Goal: Transaction & Acquisition: Obtain resource

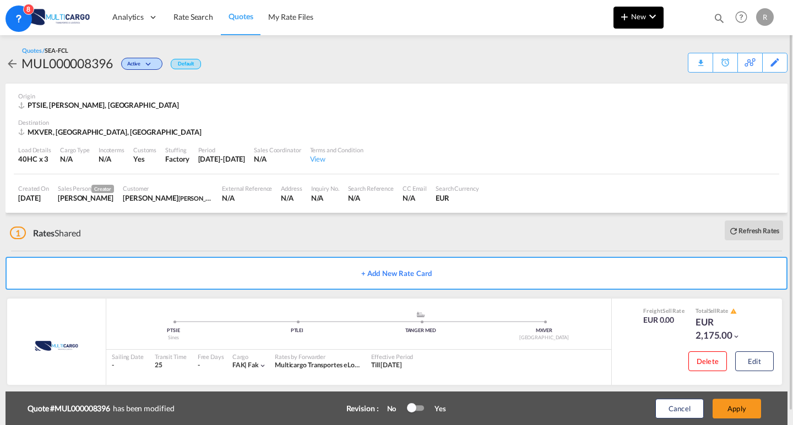
click at [662, 18] on button "New" at bounding box center [638, 18] width 50 height 22
click at [639, 90] on div "Quote" at bounding box center [622, 83] width 41 height 28
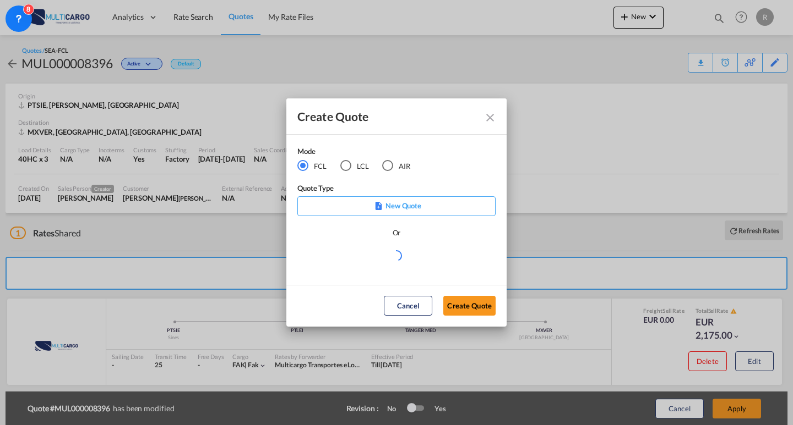
click at [365, 166] on md-radio-button "LCL" at bounding box center [354, 166] width 29 height 12
click at [418, 260] on md-select "Select template [DATE] IMP_EXW_FCL [PERSON_NAME] | [DATE] [DATE] IMP_DAP_FCL S/…" at bounding box center [396, 260] width 198 height 22
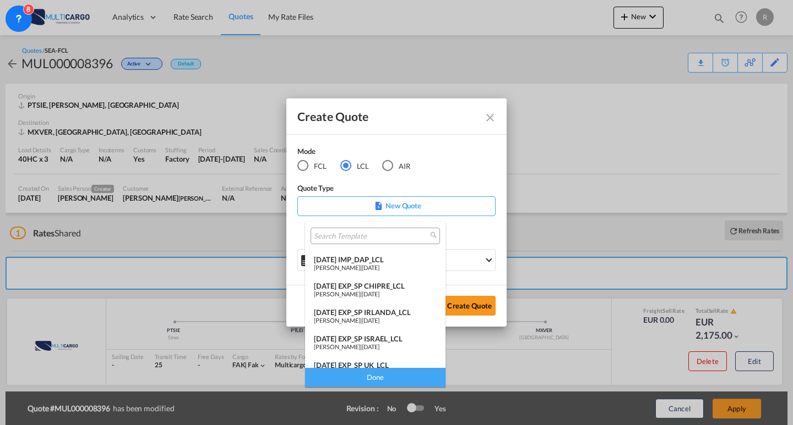
scroll to position [117, 0]
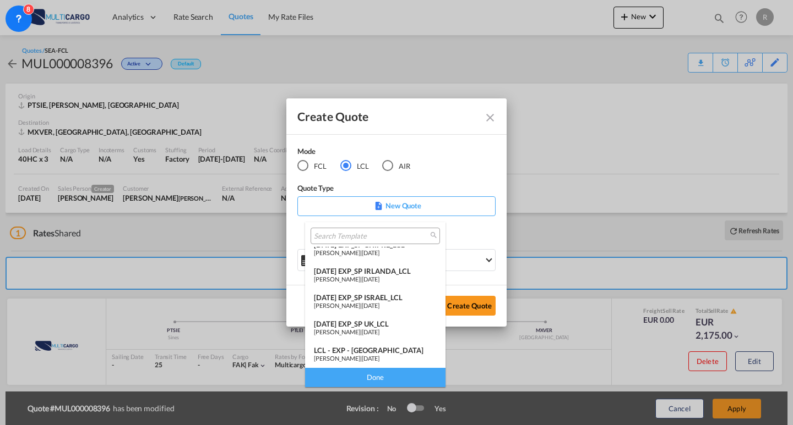
click at [379, 282] on span "[DATE]" at bounding box center [371, 279] width 18 height 7
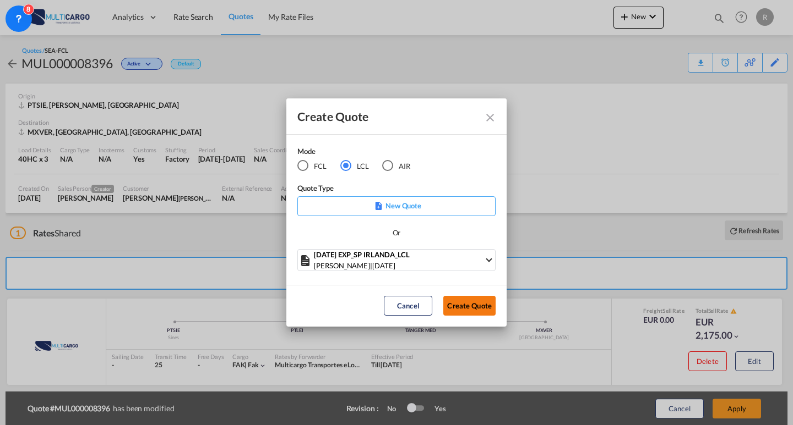
click at [487, 305] on button "Create Quote" at bounding box center [469, 306] width 52 height 20
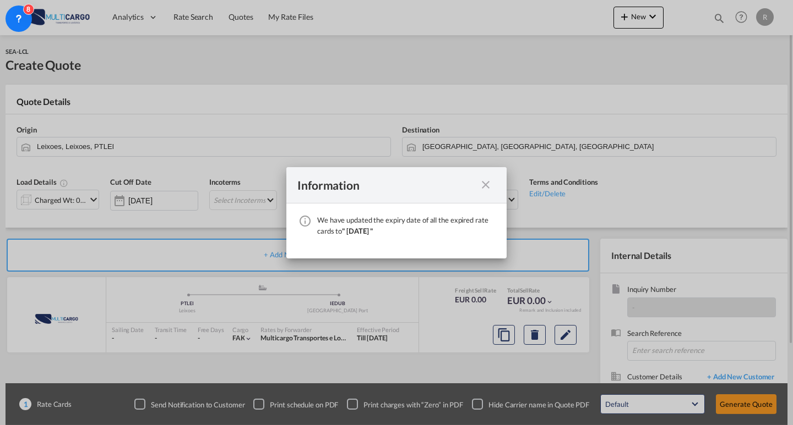
click at [488, 190] on md-icon "icon-close fg-AAA8AD cursor" at bounding box center [485, 184] width 13 height 13
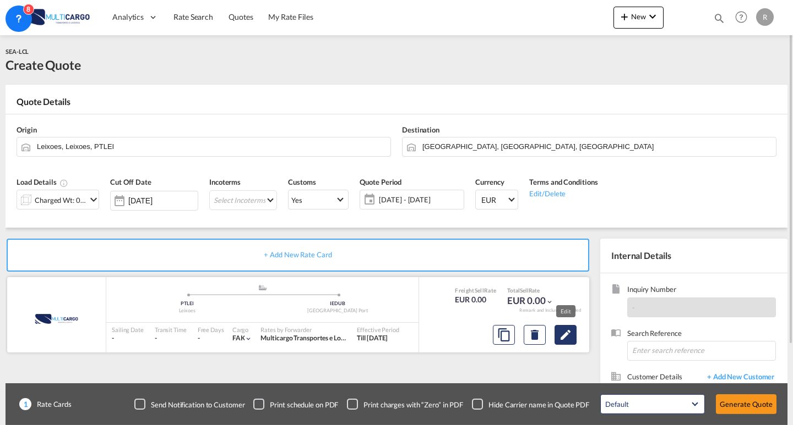
click at [566, 326] on button "Edit" at bounding box center [565, 335] width 22 height 20
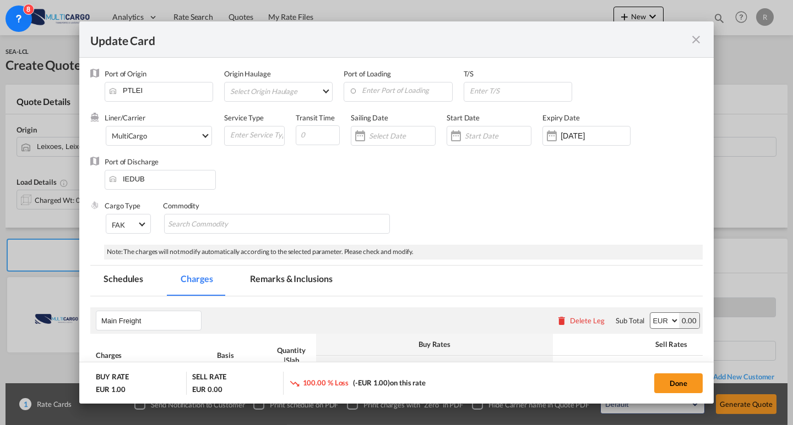
scroll to position [149, 0]
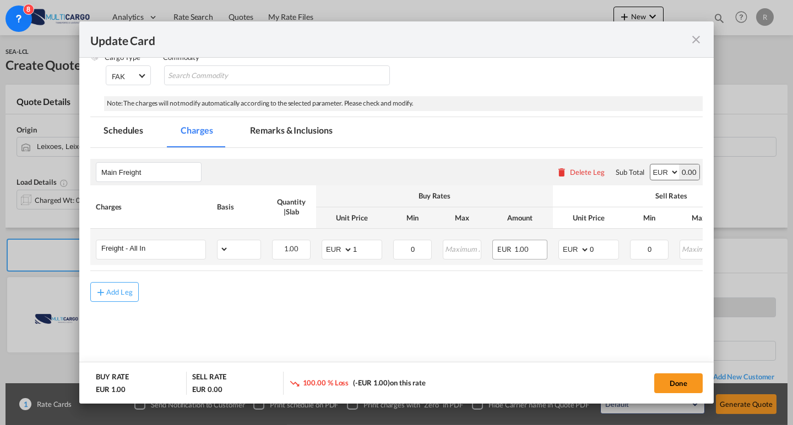
select select "per shipping bill"
drag, startPoint x: 603, startPoint y: 252, endPoint x: 565, endPoint y: 249, distance: 38.6
click at [565, 249] on md-input-container "AED AFN ALL AMD ANG AOA ARS AUD AWG AZN BAM BBD BDT BGN BHD BIF BMD BND BOB BRL…" at bounding box center [588, 250] width 61 height 20
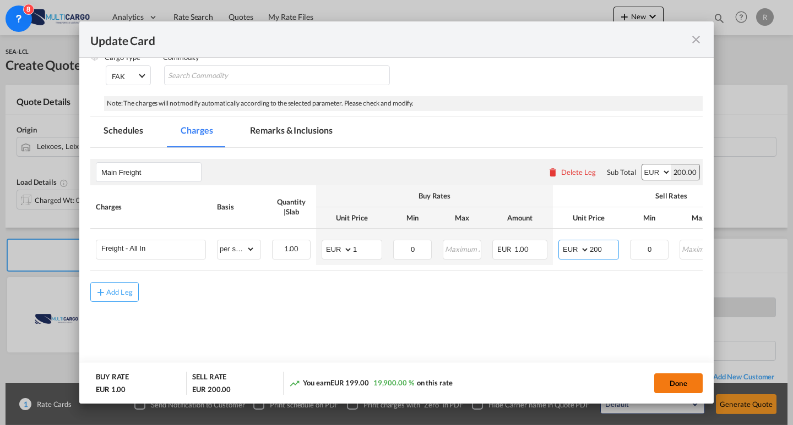
type input "200"
drag, startPoint x: 664, startPoint y: 389, endPoint x: 672, endPoint y: 388, distance: 7.9
click at [664, 389] on button "Done" at bounding box center [678, 384] width 48 height 20
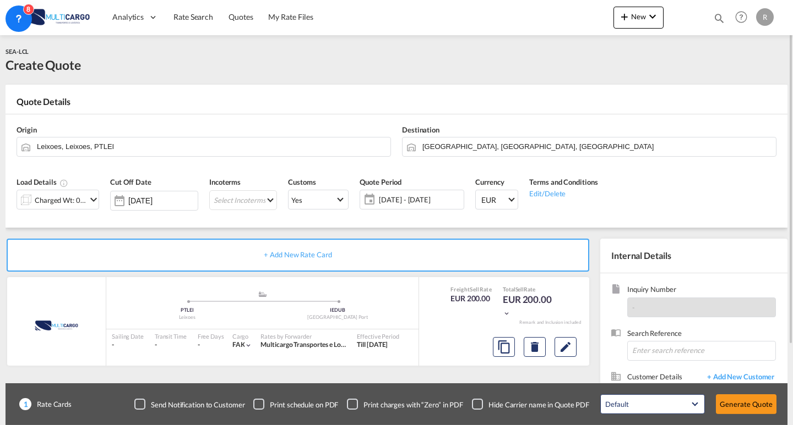
scroll to position [44, 0]
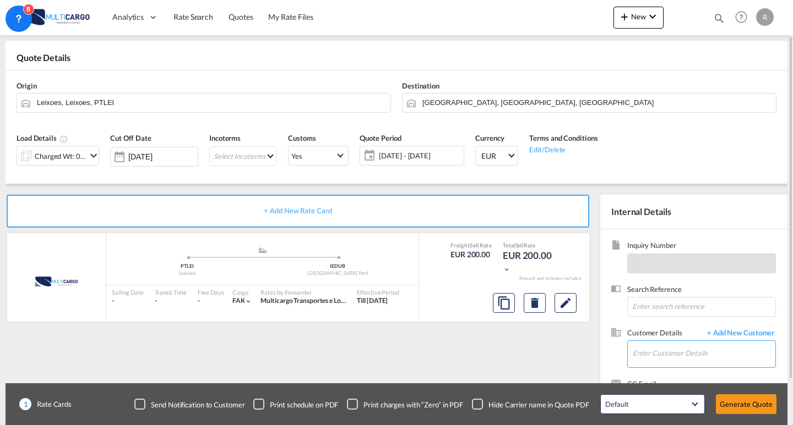
click at [691, 352] on input "Enter Customer Details" at bounding box center [703, 353] width 143 height 25
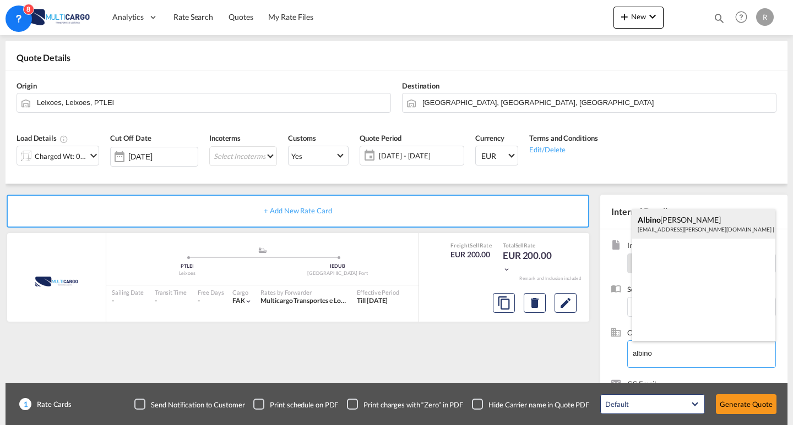
click at [674, 235] on div "[PERSON_NAME] [EMAIL_ADDRESS][PERSON_NAME][DOMAIN_NAME] | [PERSON_NAME] LOGISTI…" at bounding box center [703, 224] width 143 height 30
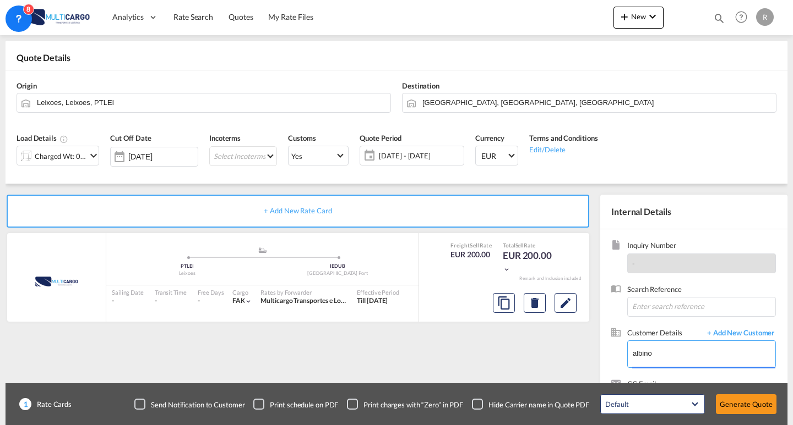
type input "[PERSON_NAME] LOGISTICS, [PERSON_NAME], [EMAIL_ADDRESS][PERSON_NAME][DOMAIN_NAM…"
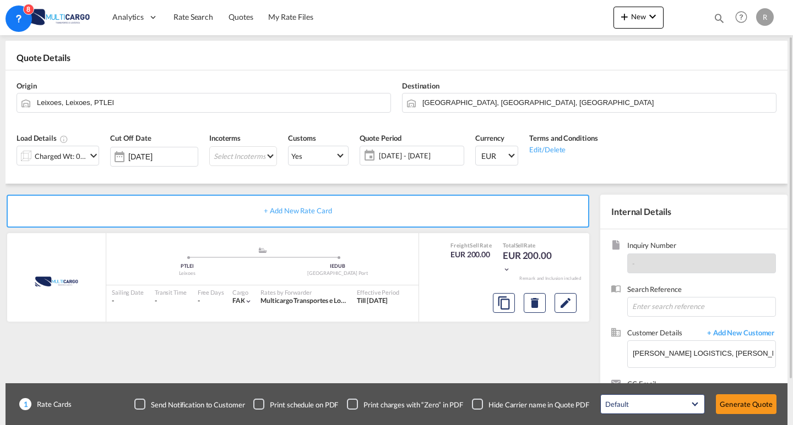
click at [745, 424] on div "1 Rate Cards Send Notification to Customer Print schedule on PDF Print charges …" at bounding box center [397, 405] width 782 height 42
click at [745, 411] on button "Generate Quote" at bounding box center [746, 405] width 61 height 20
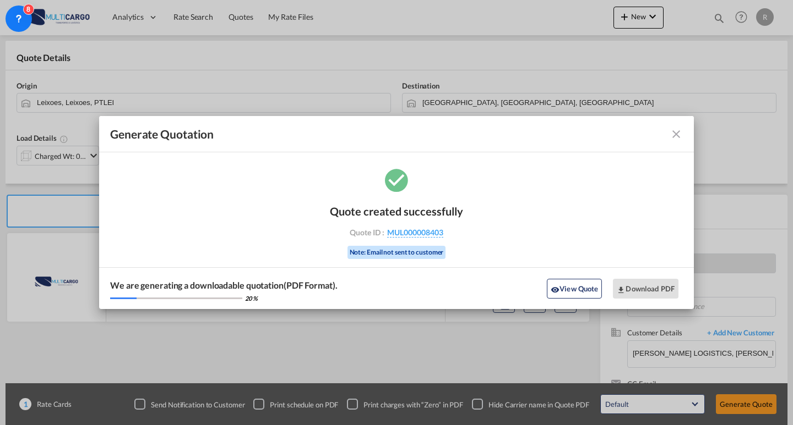
drag, startPoint x: 424, startPoint y: 234, endPoint x: 537, endPoint y: 209, distance: 115.5
click at [424, 234] on span "MUL000008403" at bounding box center [415, 233] width 56 height 10
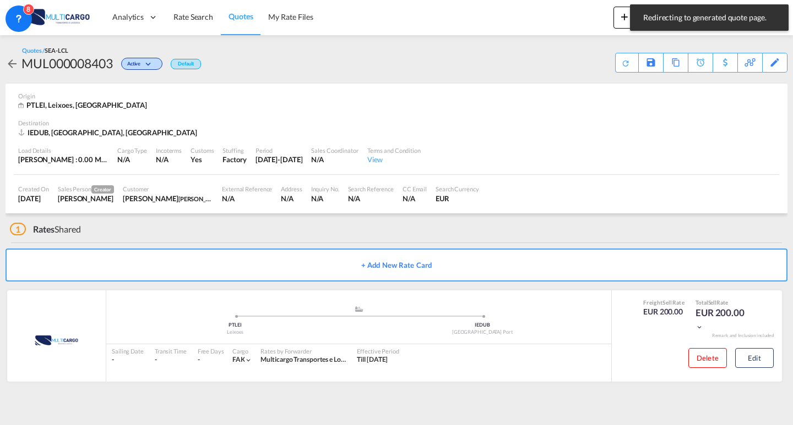
click at [101, 59] on div "MUL000008403" at bounding box center [66, 63] width 91 height 18
copy div "MUL000008403"
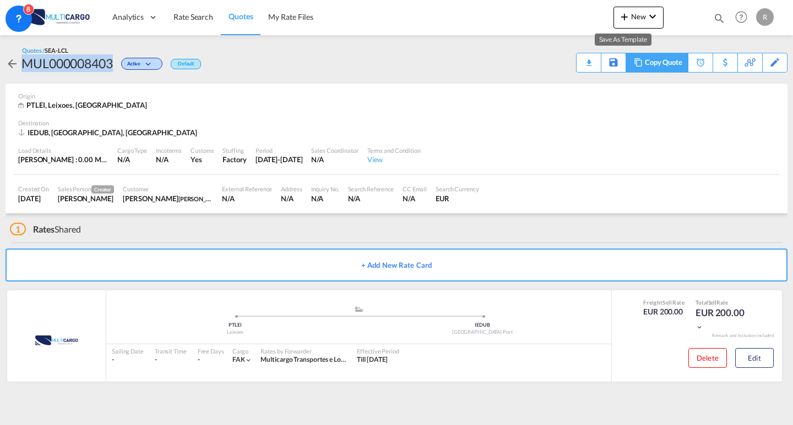
click at [679, 61] on div "Copy Quote" at bounding box center [663, 62] width 37 height 19
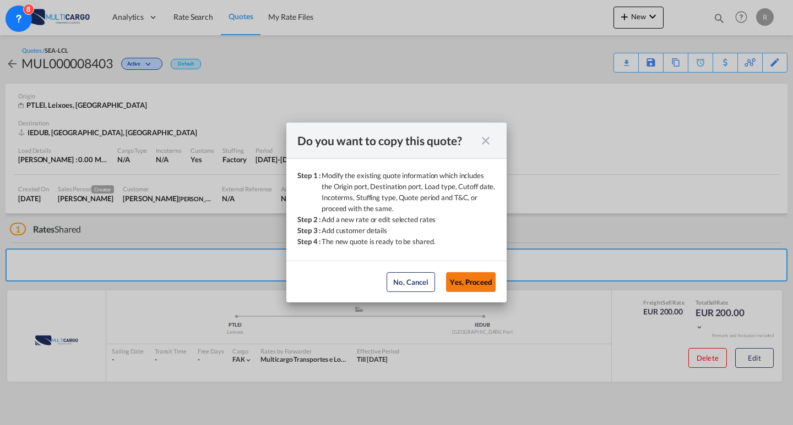
click at [461, 280] on button "Yes, Proceed" at bounding box center [471, 282] width 50 height 20
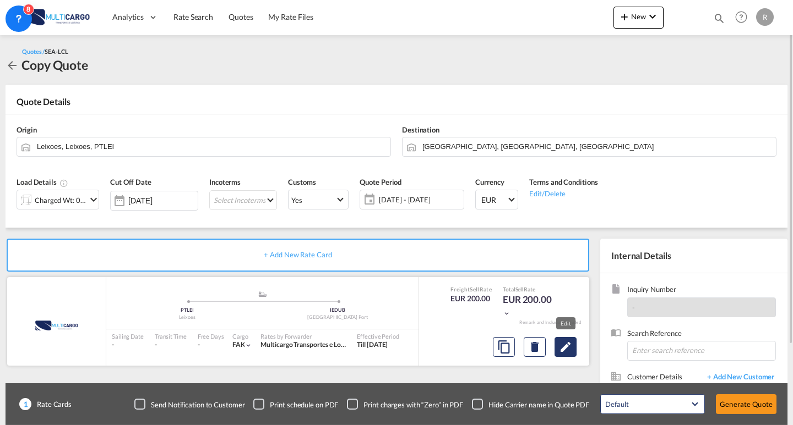
click at [563, 338] on button "Edit" at bounding box center [565, 347] width 22 height 20
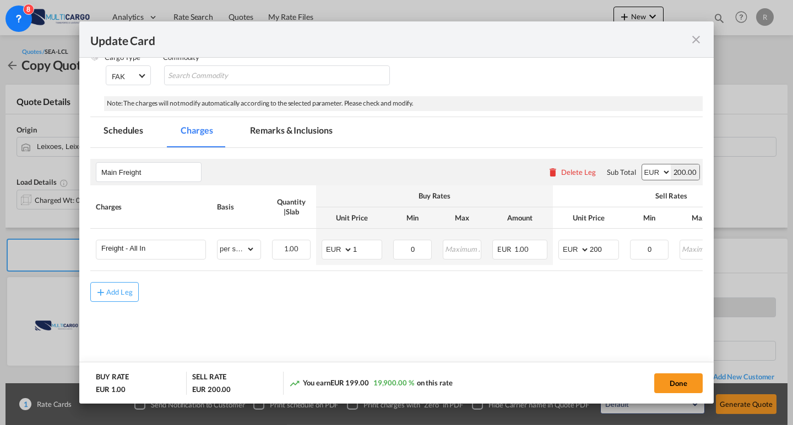
scroll to position [149, 0]
drag, startPoint x: 607, startPoint y: 260, endPoint x: 599, endPoint y: 250, distance: 12.5
click at [582, 253] on md-input-container "AED AFN ALL AMD ANG AOA ARS AUD AWG AZN BAM BBD BDT BGN BHD BIF BMD BND [PERSON…" at bounding box center [588, 250] width 61 height 20
click at [596, 245] on input "200" at bounding box center [604, 249] width 29 height 17
click at [599, 250] on input "200" at bounding box center [604, 249] width 29 height 17
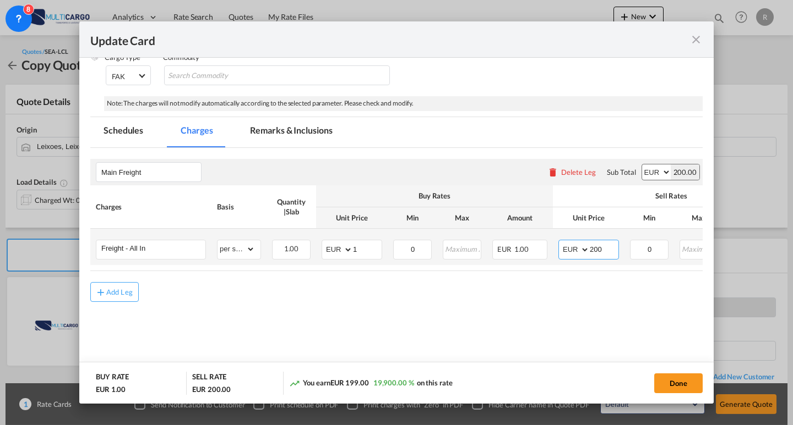
drag, startPoint x: 602, startPoint y: 250, endPoint x: 582, endPoint y: 250, distance: 20.4
click at [583, 250] on md-input-container "AED AFN ALL AMD ANG AOA ARS AUD AWG AZN BAM BBD BDT BGN BHD BIF BMD BND [PERSON…" at bounding box center [588, 250] width 61 height 20
type input "570"
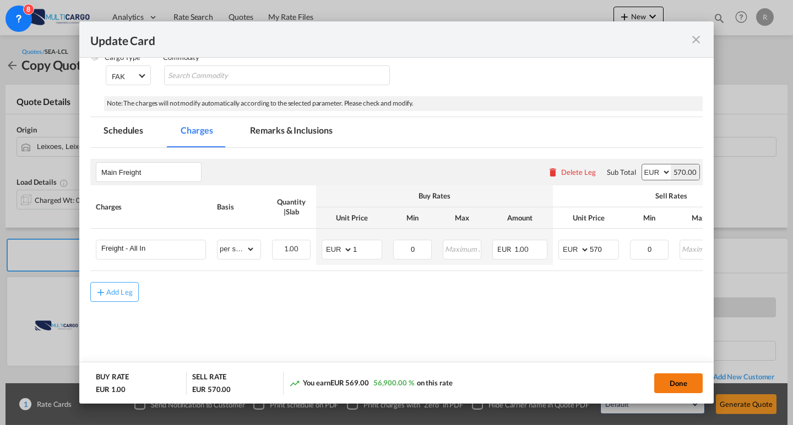
click at [675, 375] on button "Done" at bounding box center [678, 384] width 48 height 20
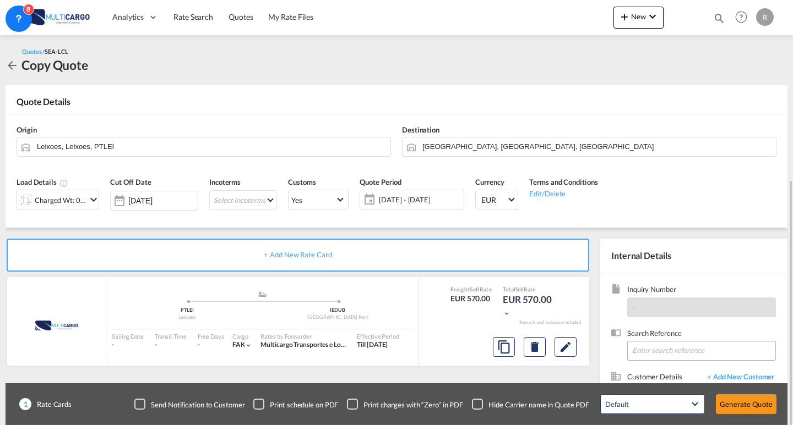
scroll to position [99, 0]
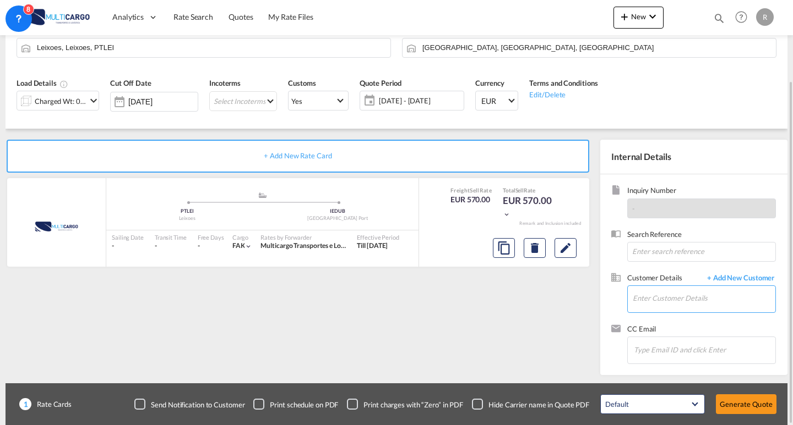
click at [688, 312] on md-autocomplete at bounding box center [703, 300] width 143 height 28
click at [689, 309] on input "Enter Customer Details" at bounding box center [703, 298] width 143 height 25
click at [703, 272] on div "[PERSON_NAME] [EMAIL_ADDRESS][PERSON_NAME][DOMAIN_NAME] | [PERSON_NAME] LOGISTI…" at bounding box center [703, 272] width 143 height 30
type input "[PERSON_NAME] LOGISTICS, [PERSON_NAME], [EMAIL_ADDRESS][PERSON_NAME][DOMAIN_NAM…"
click at [735, 415] on div "Default All in Leg Totals Default Generate Quote" at bounding box center [687, 404] width 187 height 31
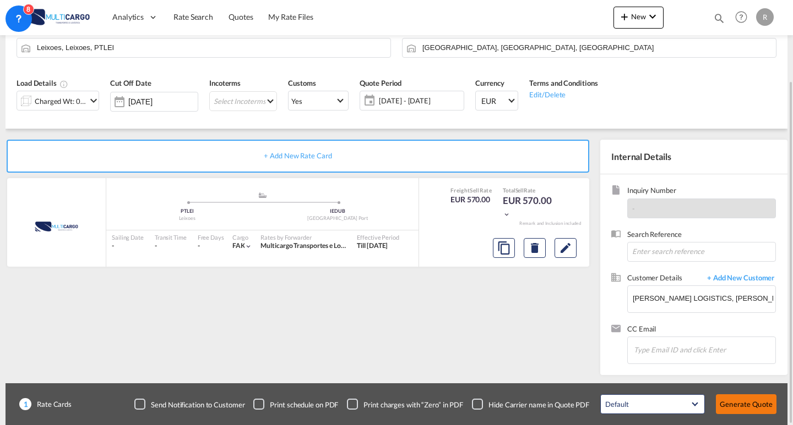
click at [737, 406] on button "Generate Quote" at bounding box center [746, 405] width 61 height 20
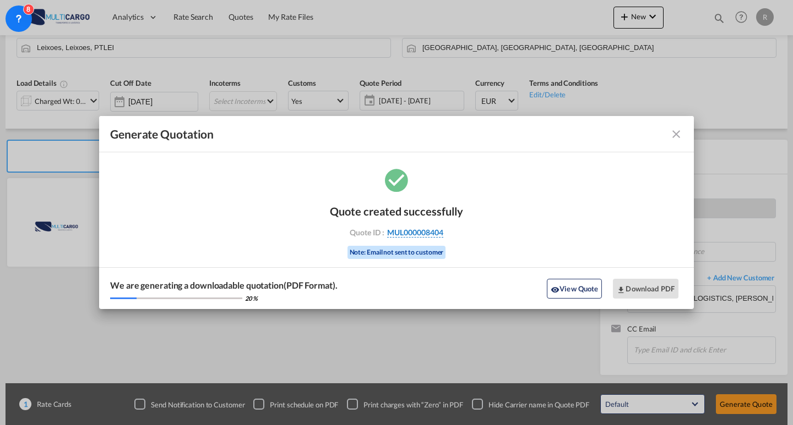
click at [430, 232] on span "MUL000008404" at bounding box center [415, 233] width 56 height 10
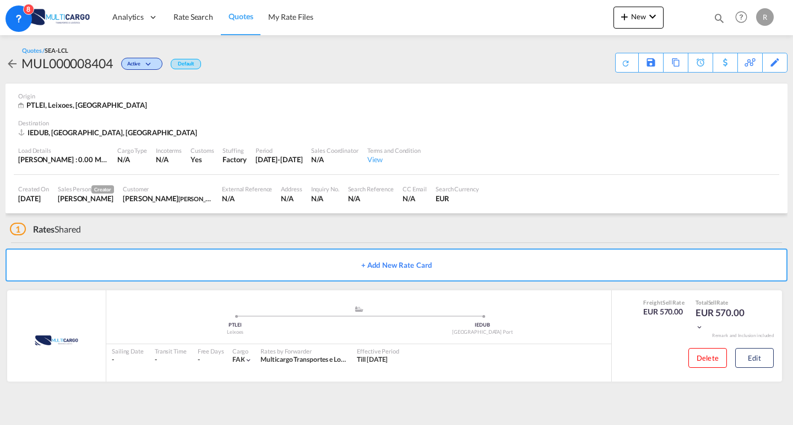
click at [89, 64] on div "MUL000008404" at bounding box center [66, 63] width 91 height 18
copy div "MUL000008404"
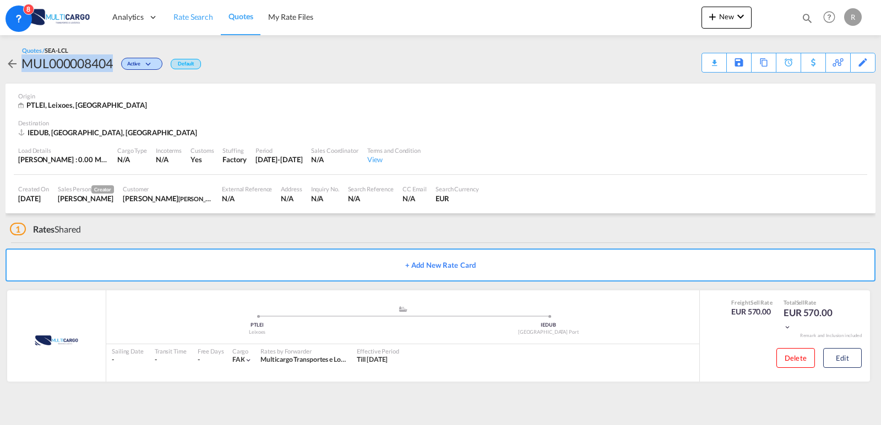
click at [204, 26] on link "Rate Search" at bounding box center [193, 17] width 55 height 36
click at [193, 21] on span "Rate Search" at bounding box center [193, 16] width 40 height 9
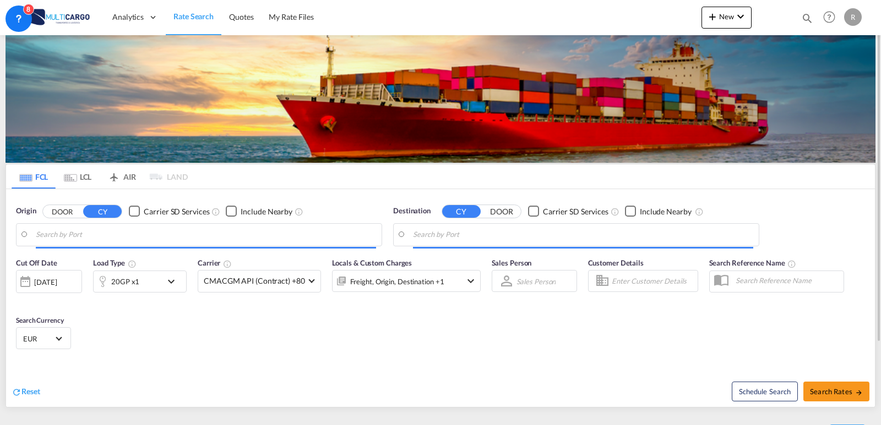
type input "Leixoes, PTLEI"
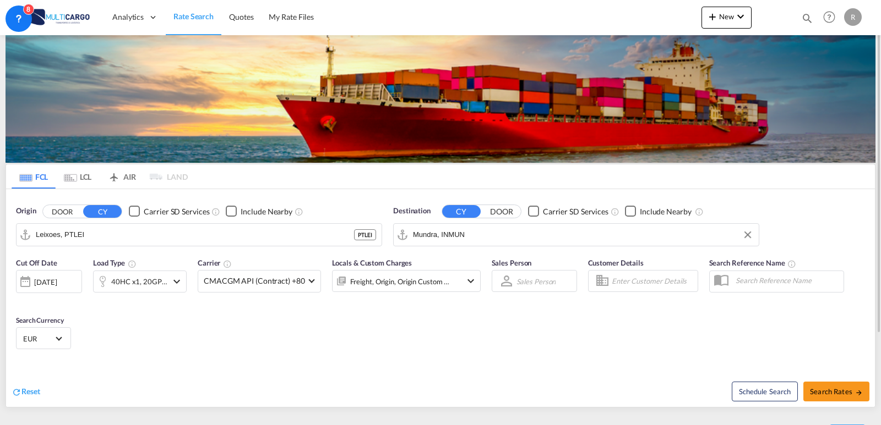
click at [464, 236] on input "Mundra, INMUN" at bounding box center [583, 235] width 340 height 17
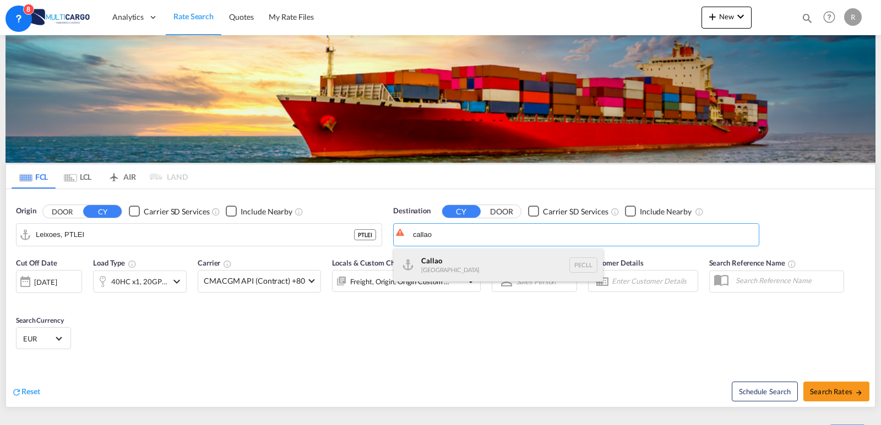
click at [440, 264] on div "Callao [GEOGRAPHIC_DATA] PECLL" at bounding box center [498, 265] width 209 height 33
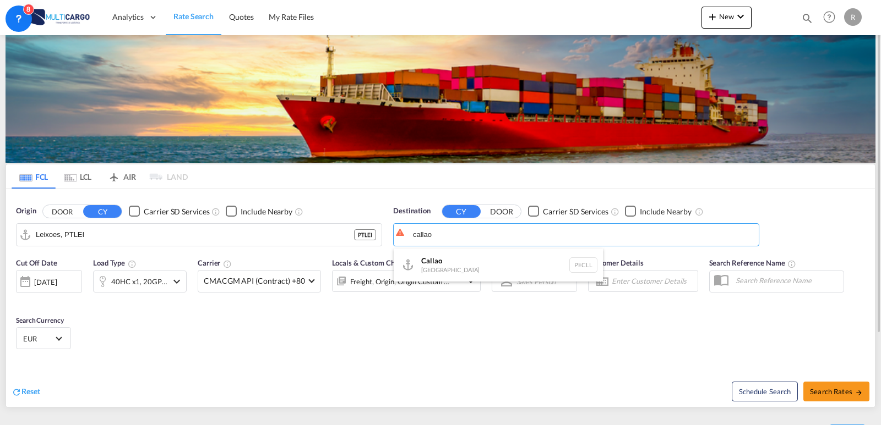
type input "Callao, PECLL"
click at [338, 186] on md-tabs-canvas "FCL LCL AIR LAND FCL LCL AIR LAND" at bounding box center [440, 177] width 869 height 24
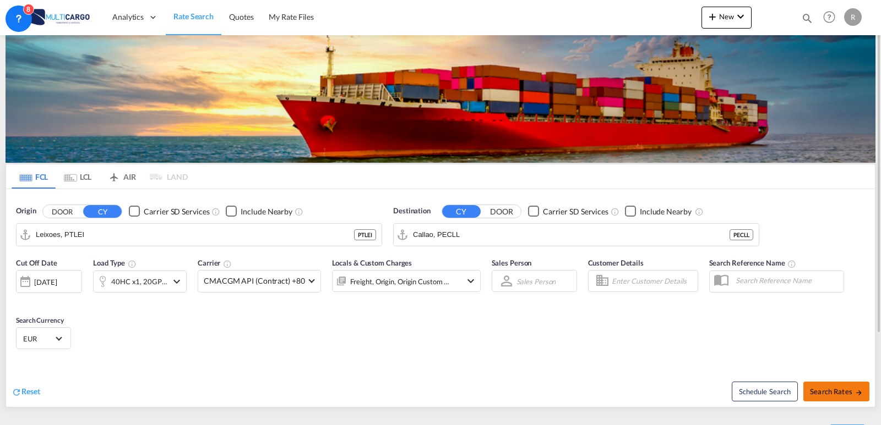
click at [792, 390] on span "Search Rates" at bounding box center [836, 392] width 53 height 9
type input "PTLEI to PECLL / [DATE]"
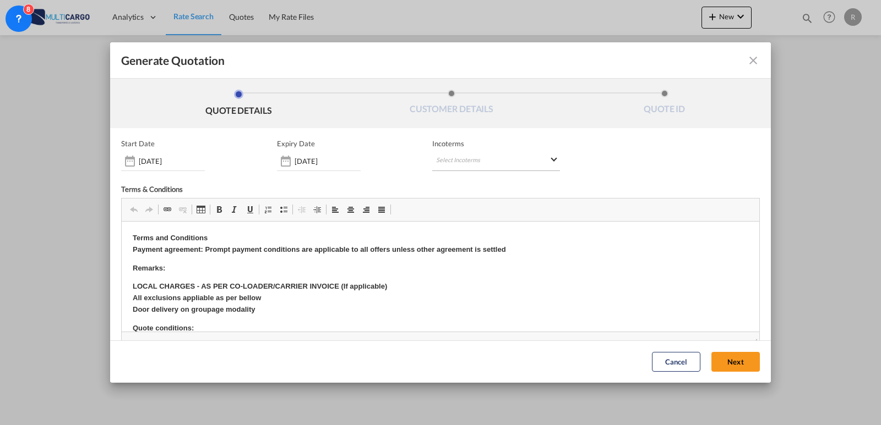
click at [440, 156] on md-select "Select Incoterms CIF - export Cost,Insurance and Freight EXW - import Ex Works …" at bounding box center [496, 161] width 128 height 20
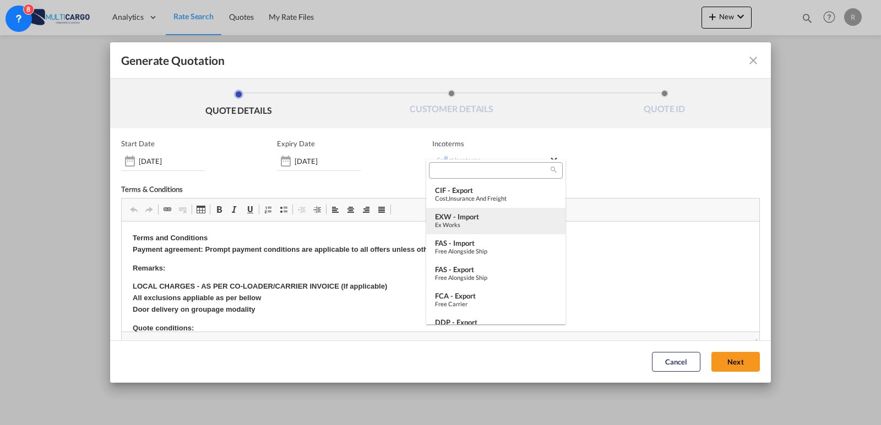
click at [490, 225] on div "Ex Works" at bounding box center [496, 224] width 122 height 7
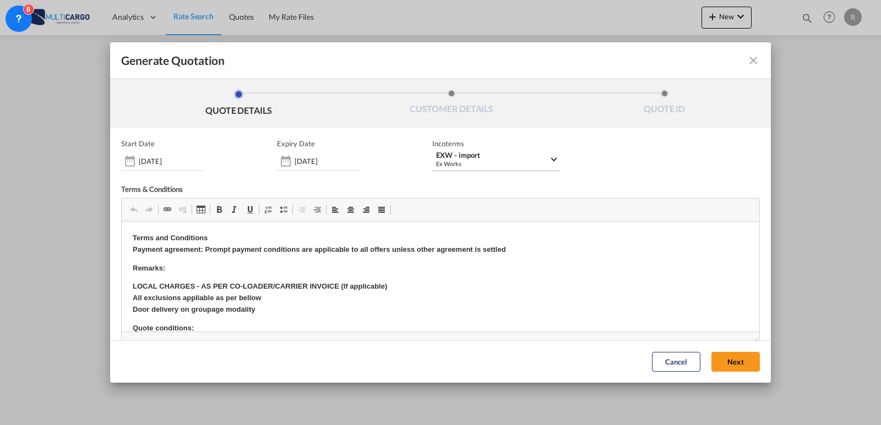
click at [504, 157] on div "EXW - import" at bounding box center [492, 155] width 113 height 8
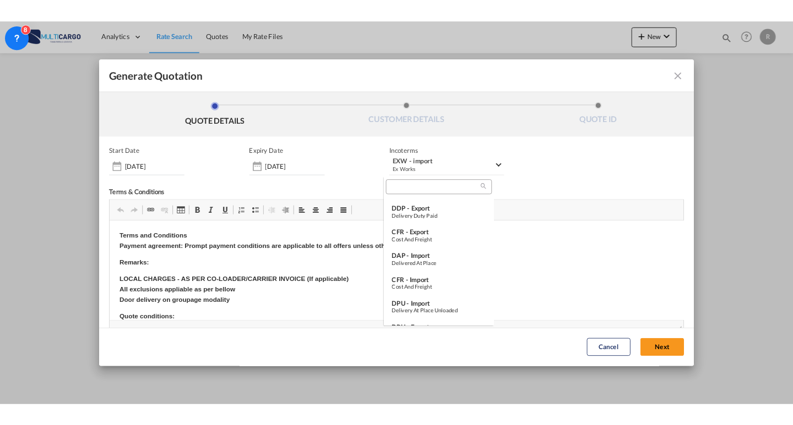
scroll to position [165, 0]
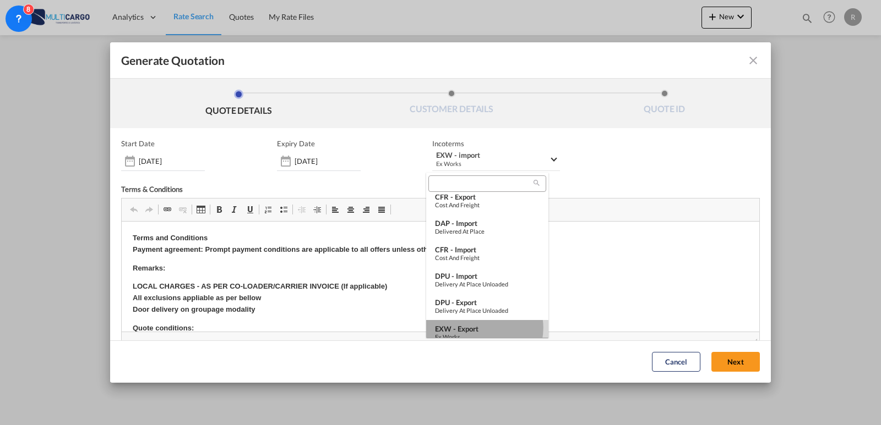
click at [481, 328] on div "EXW - export" at bounding box center [487, 329] width 105 height 9
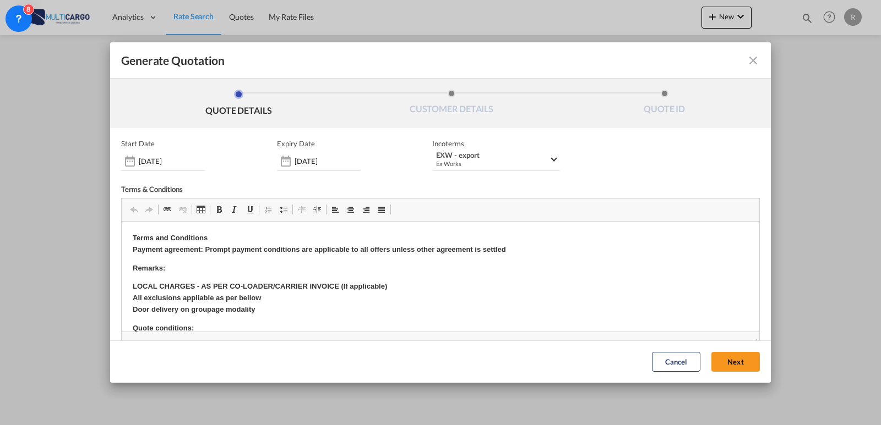
drag, startPoint x: 722, startPoint y: 363, endPoint x: 715, endPoint y: 358, distance: 9.0
click at [723, 363] on button "Next" at bounding box center [735, 363] width 48 height 20
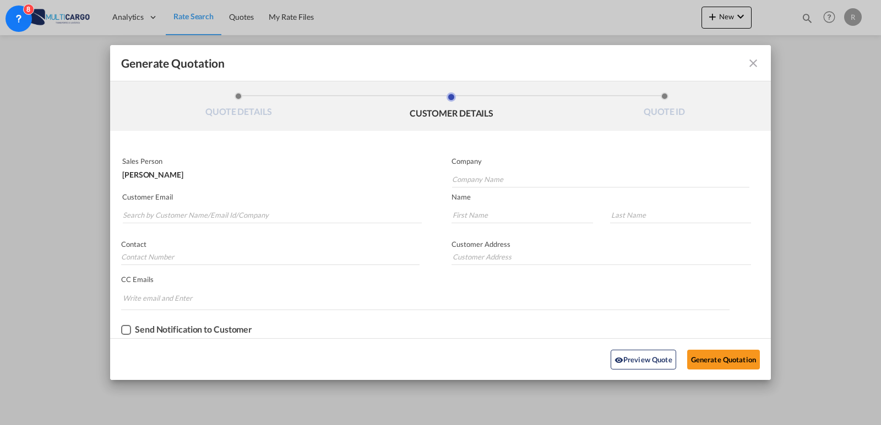
click at [299, 205] on md-autocomplete-wrap "Generate QuotationQUOTE ..." at bounding box center [271, 212] width 299 height 22
click at [221, 261] on input "Generate QuotationQUOTE ..." at bounding box center [270, 257] width 298 height 17
type input "a"
drag, startPoint x: 482, startPoint y: 219, endPoint x: 592, endPoint y: 220, distance: 110.6
click at [482, 219] on input "Generate QuotationQUOTE ..." at bounding box center [521, 215] width 141 height 17
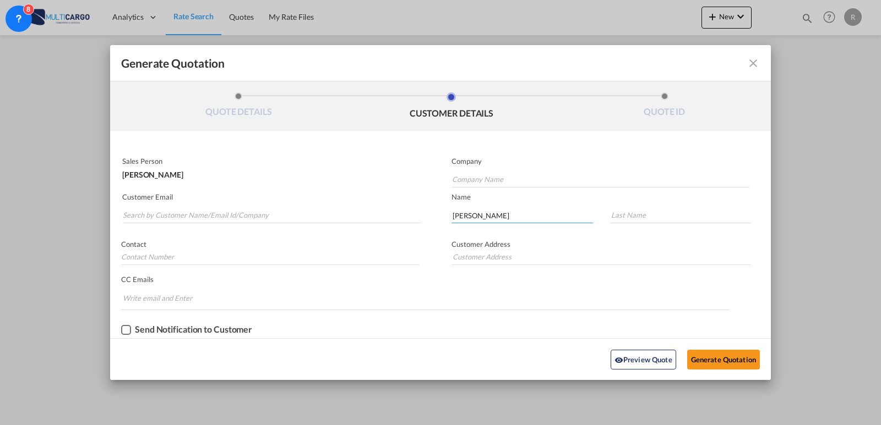
type input "[PERSON_NAME]"
drag, startPoint x: 455, startPoint y: 214, endPoint x: 368, endPoint y: 208, distance: 87.1
click at [368, 208] on div "Sales Person [PERSON_NAME] Company Customer Email Name [PERSON_NAME] Contact Cu…" at bounding box center [440, 246] width 661 height 186
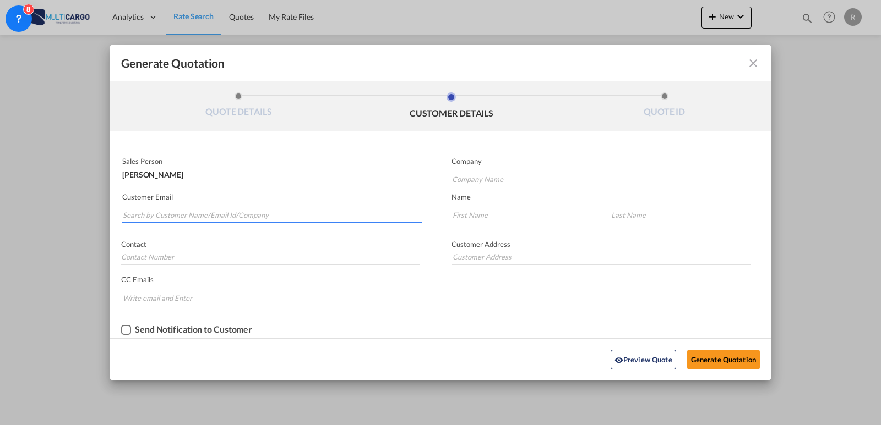
click at [358, 208] on input "Search by Customer Name/Email Id/Company" at bounding box center [272, 215] width 299 height 17
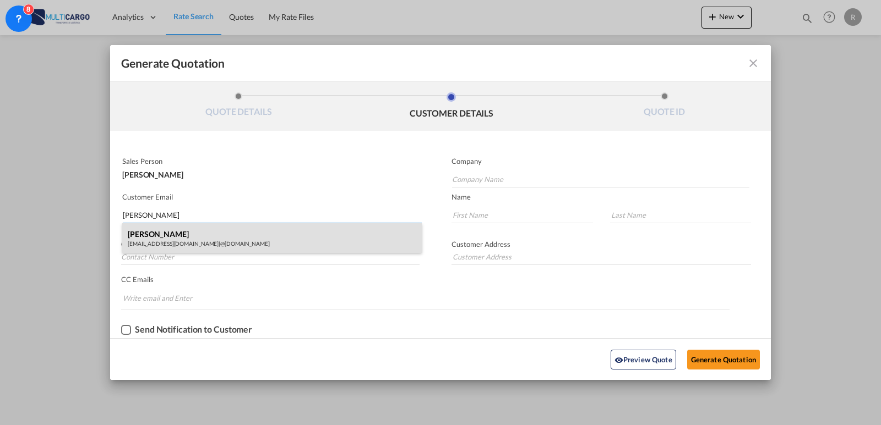
type input "[PERSON_NAME]"
click at [254, 233] on div "[PERSON_NAME] [EMAIL_ADDRESS][DOMAIN_NAME] | @[DOMAIN_NAME]" at bounding box center [271, 238] width 299 height 30
type input "@[DOMAIN_NAME]"
type input "[EMAIL_ADDRESS][DOMAIN_NAME]"
type input "[PERSON_NAME]"
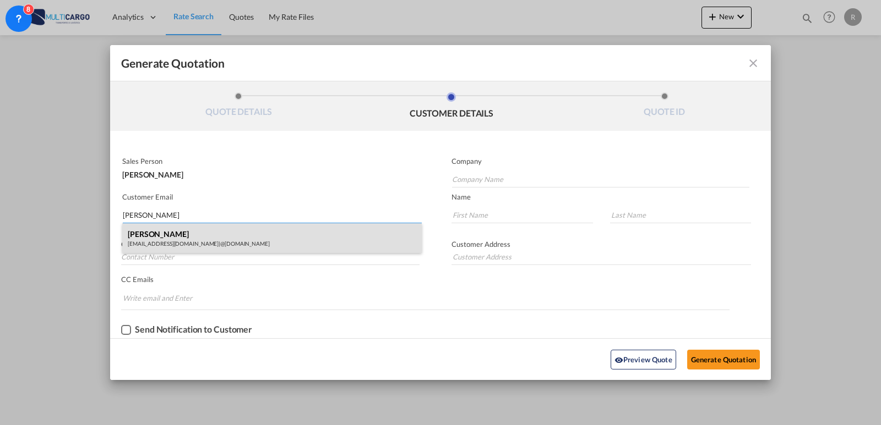
type input "Pita"
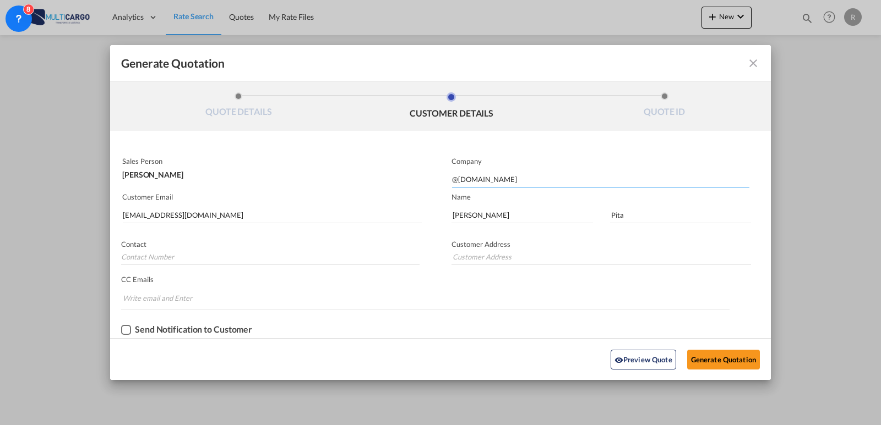
drag, startPoint x: 456, startPoint y: 178, endPoint x: 449, endPoint y: 177, distance: 7.2
click at [449, 177] on md-input-container "Company @[DOMAIN_NAME]" at bounding box center [595, 172] width 310 height 33
drag, startPoint x: 510, startPoint y: 183, endPoint x: 480, endPoint y: 179, distance: 30.0
click at [480, 179] on input "[DOMAIN_NAME]" at bounding box center [600, 179] width 297 height 17
click at [566, 182] on input "delpaintl" at bounding box center [600, 179] width 297 height 17
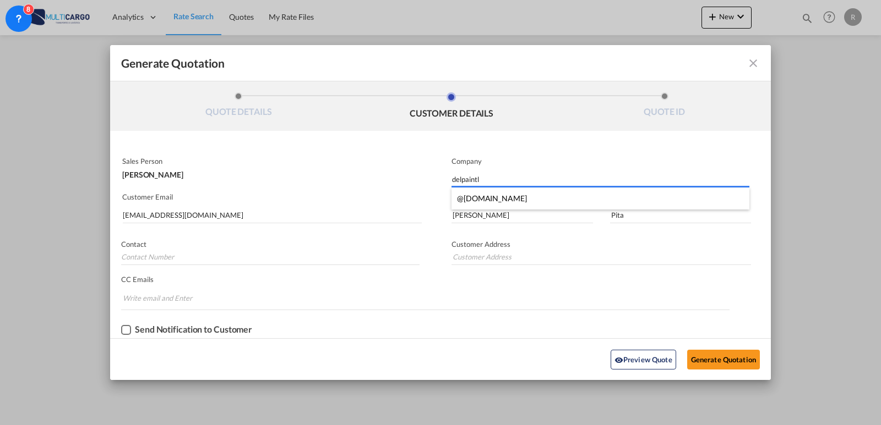
type input "delpaintl"
click at [576, 298] on md-chips-wrap "Chips container. Enter the text area, then type text, and press enter to add a …" at bounding box center [425, 298] width 608 height 21
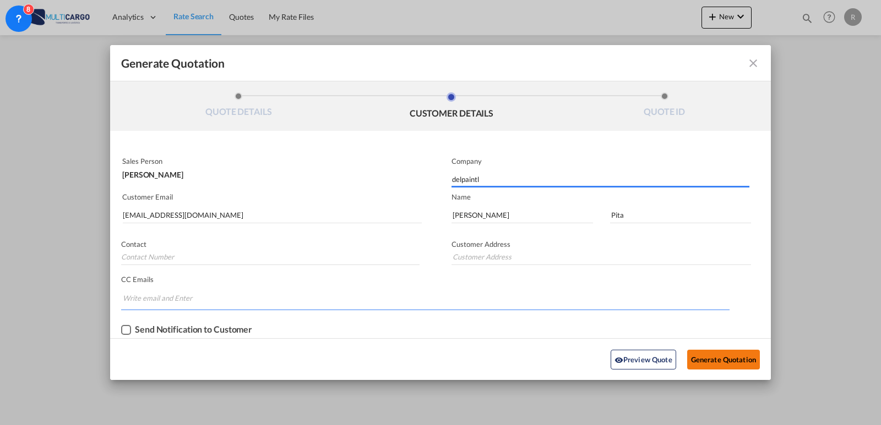
click at [730, 361] on button "Generate Quotation" at bounding box center [723, 360] width 73 height 20
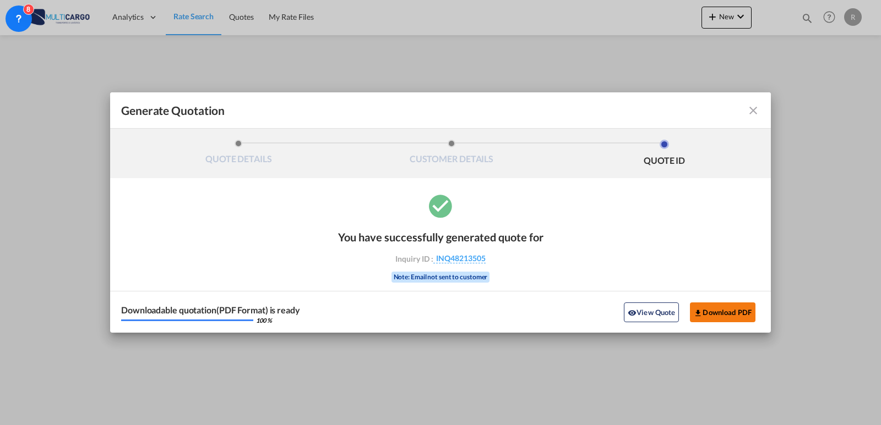
click at [716, 312] on button "Download PDF" at bounding box center [723, 313] width 66 height 20
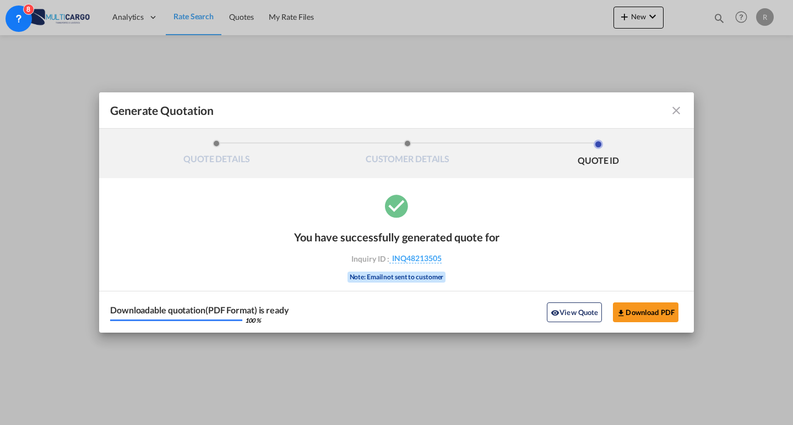
click at [678, 108] on md-icon "icon-close fg-AAA8AD cursor m-0" at bounding box center [675, 110] width 13 height 13
